Goal: Check status: Check status

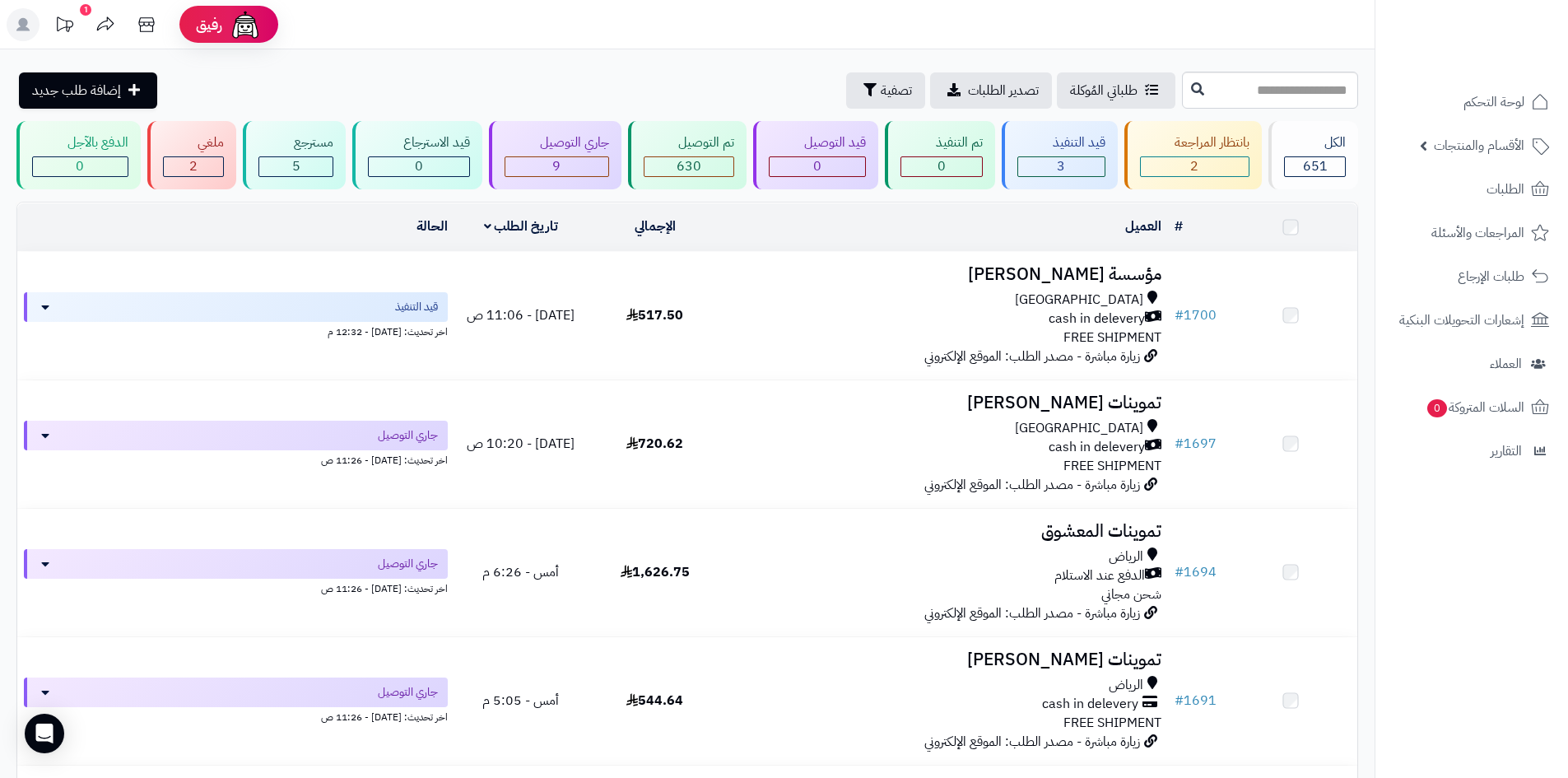
scroll to position [82, 0]
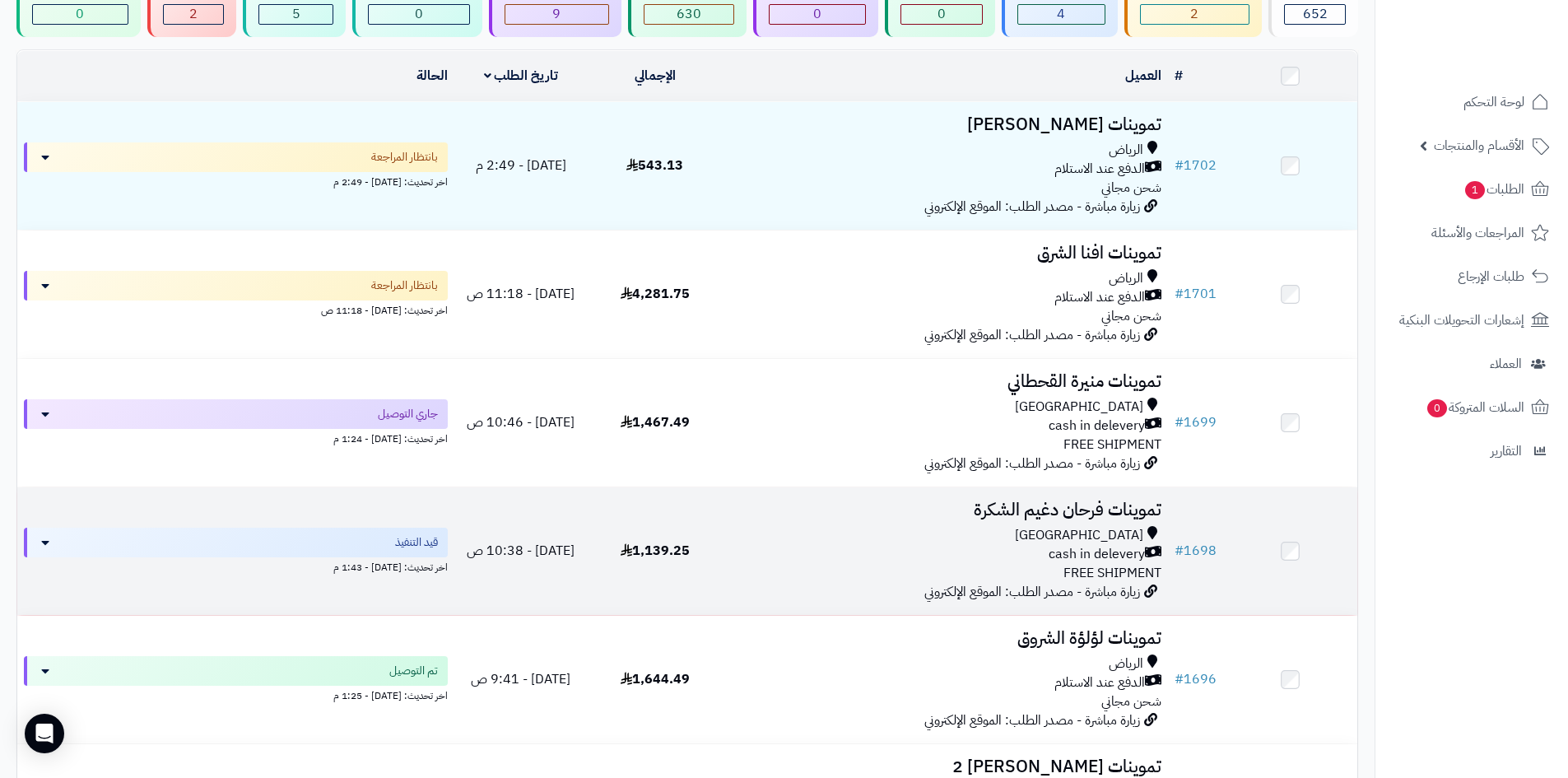
scroll to position [165, 0]
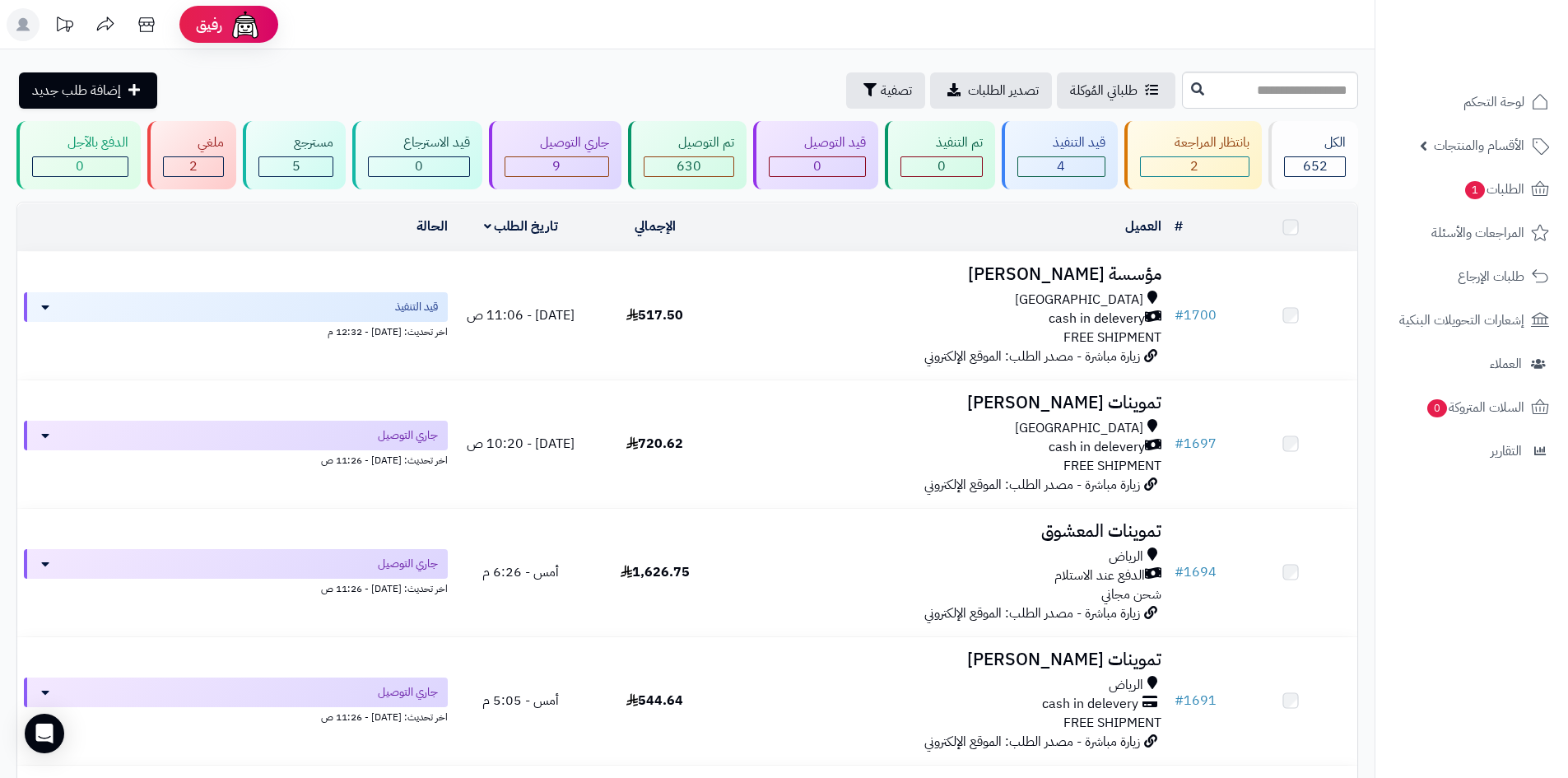
scroll to position [82, 0]
